Goal: Transaction & Acquisition: Purchase product/service

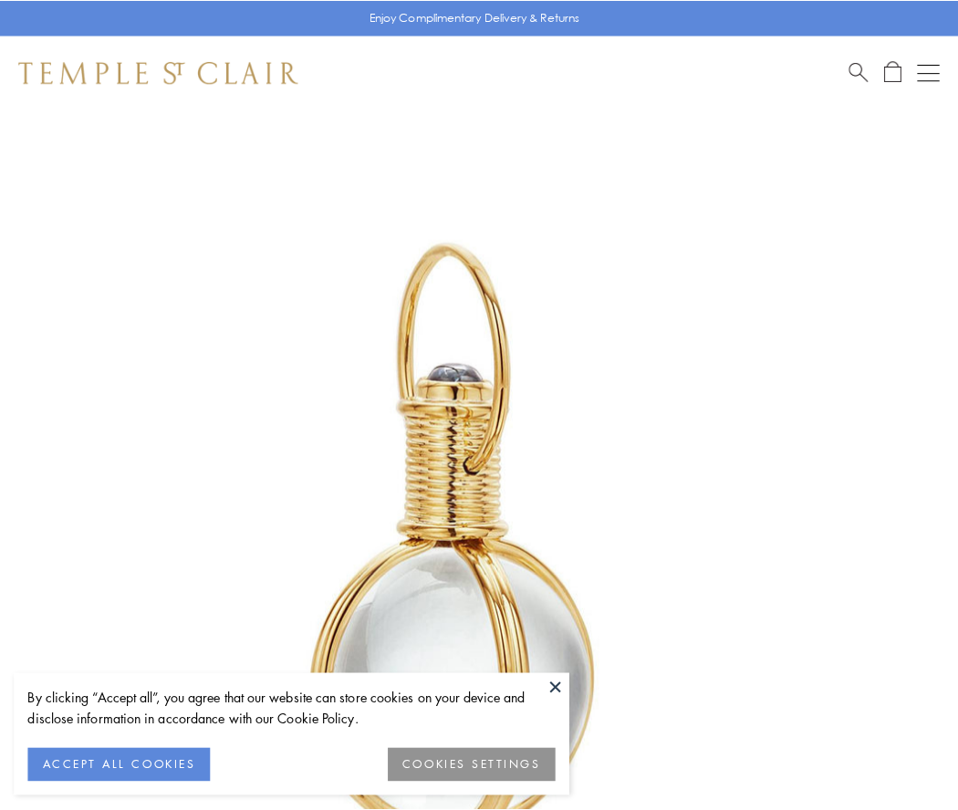
scroll to position [476, 0]
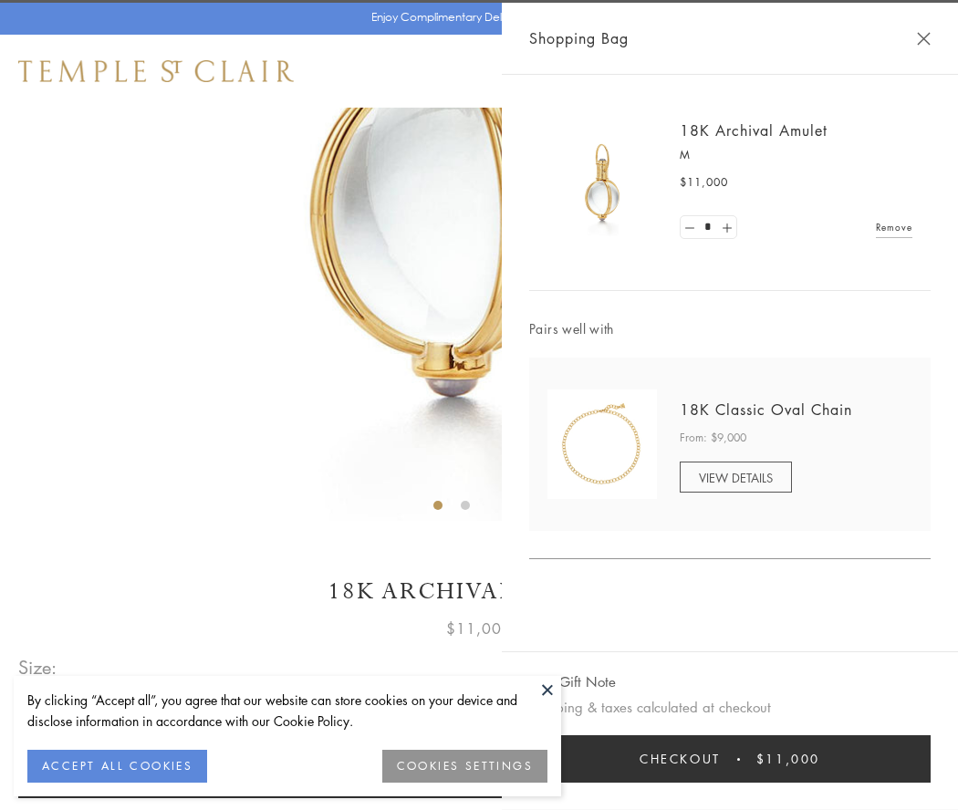
click at [730, 759] on button "Checkout $11,000" at bounding box center [729, 758] width 401 height 47
